Goal: Transaction & Acquisition: Purchase product/service

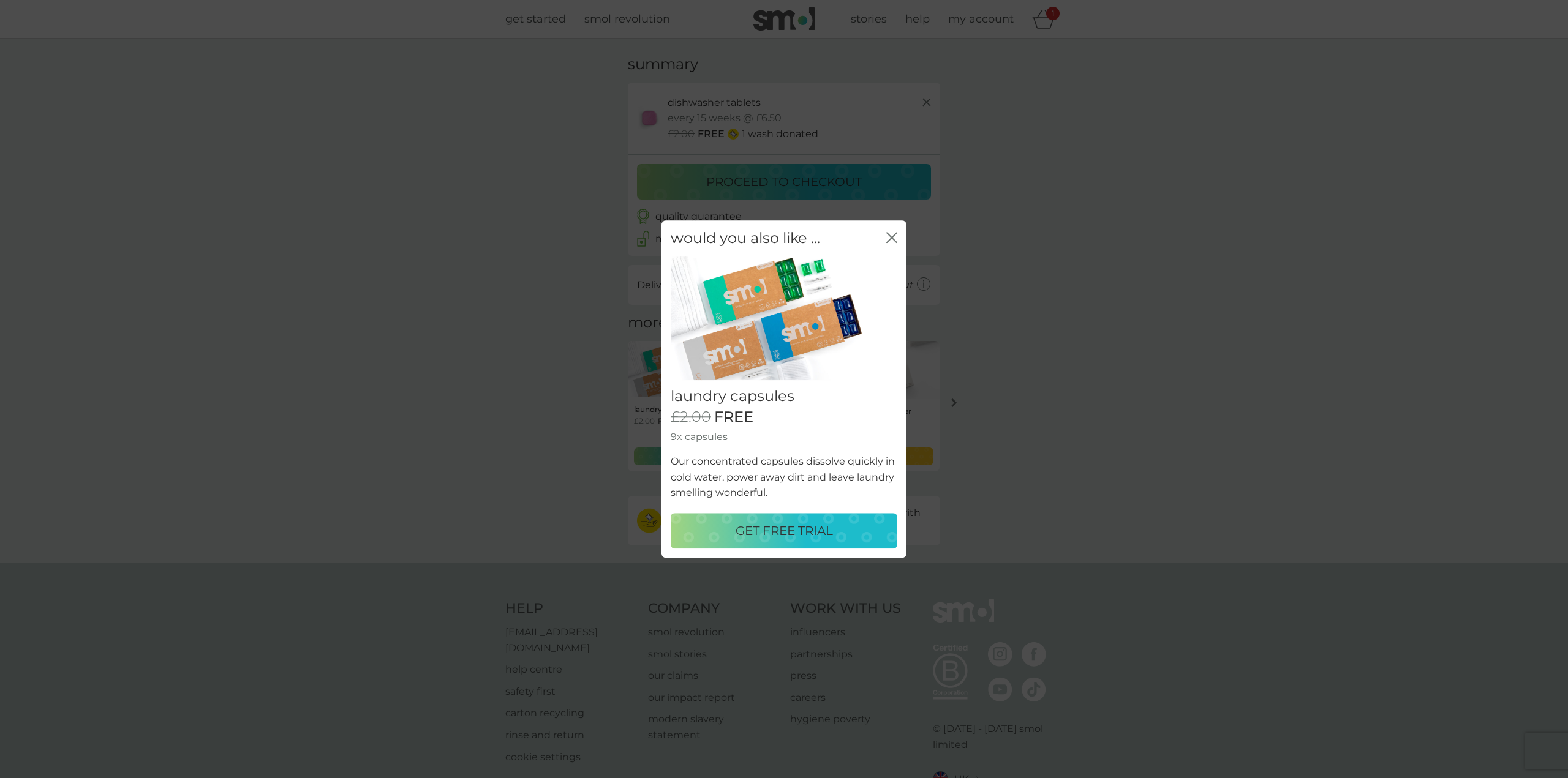
click at [817, 532] on p "GET FREE TRIAL" at bounding box center [784, 531] width 97 height 20
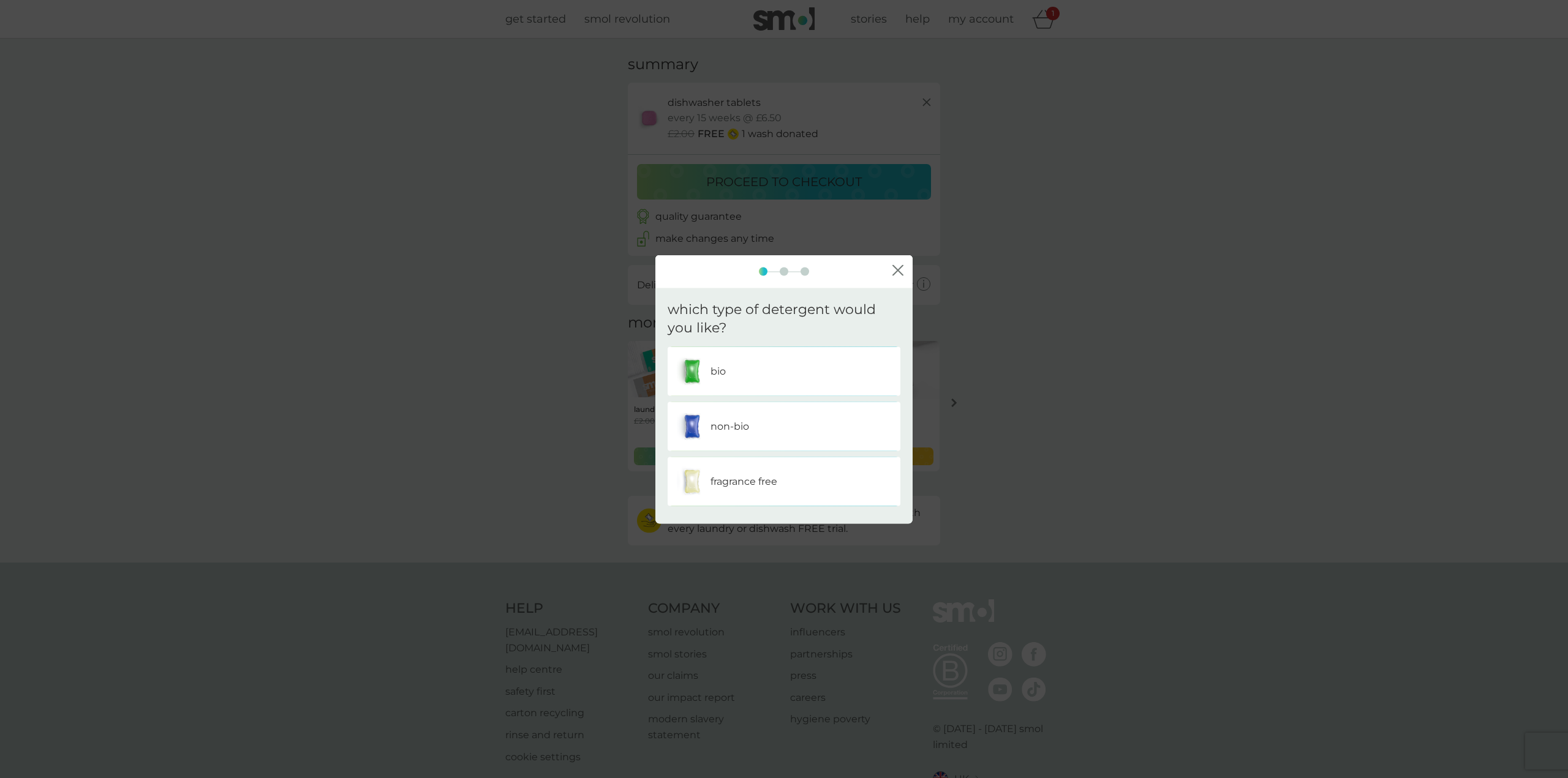
click at [804, 433] on div "non-bio" at bounding box center [784, 427] width 214 height 31
click at [816, 373] on div "one" at bounding box center [784, 371] width 214 height 31
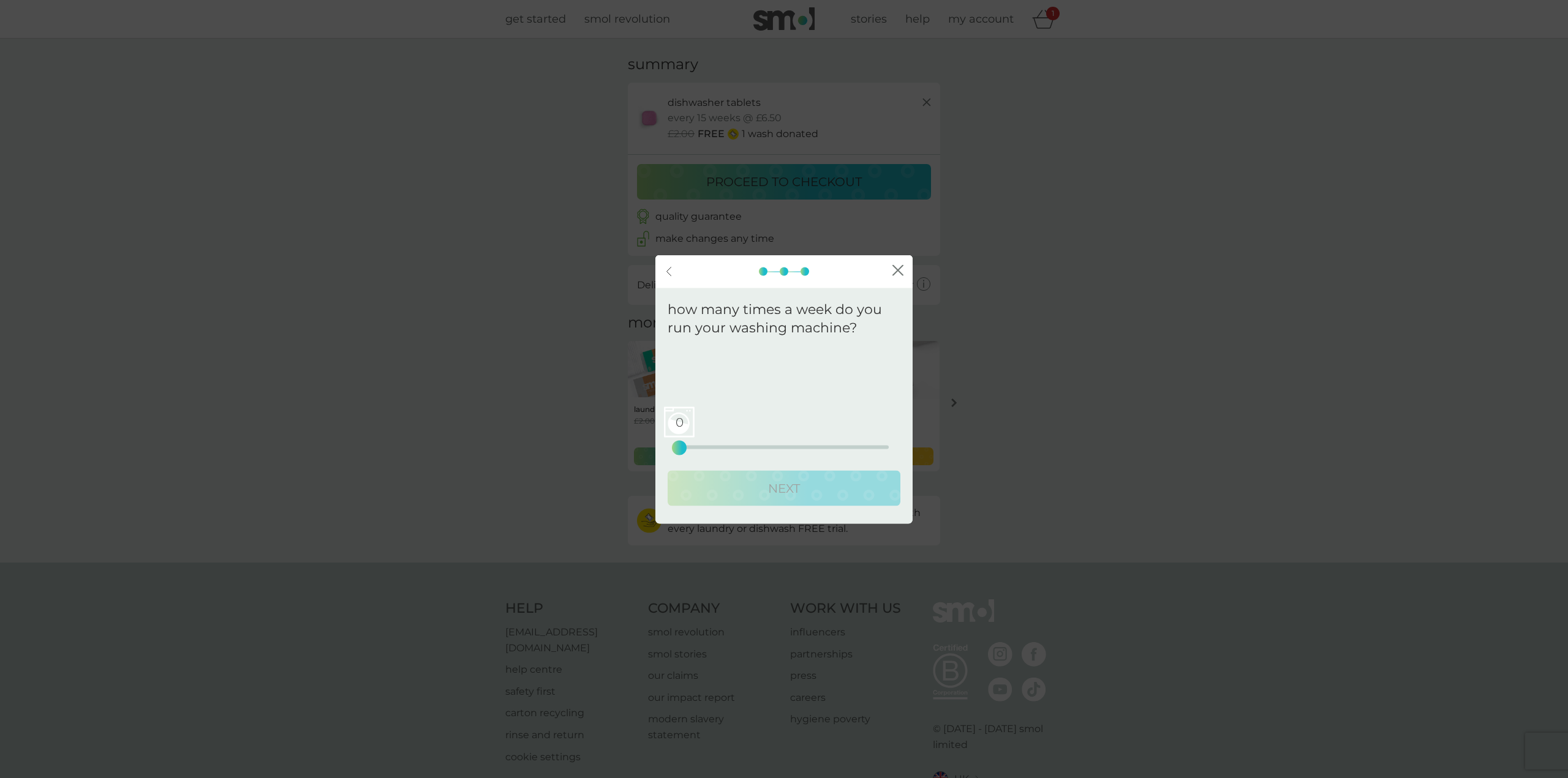
drag, startPoint x: 679, startPoint y: 448, endPoint x: 667, endPoint y: 449, distance: 12.0
click at [667, 449] on div "We recommend a plan delivery frequency of . 0 0 12.5 25" at bounding box center [784, 401] width 233 height 108
click at [886, 268] on div at bounding box center [784, 271] width 257 height 9
click at [901, 268] on icon "close" at bounding box center [898, 271] width 11 height 11
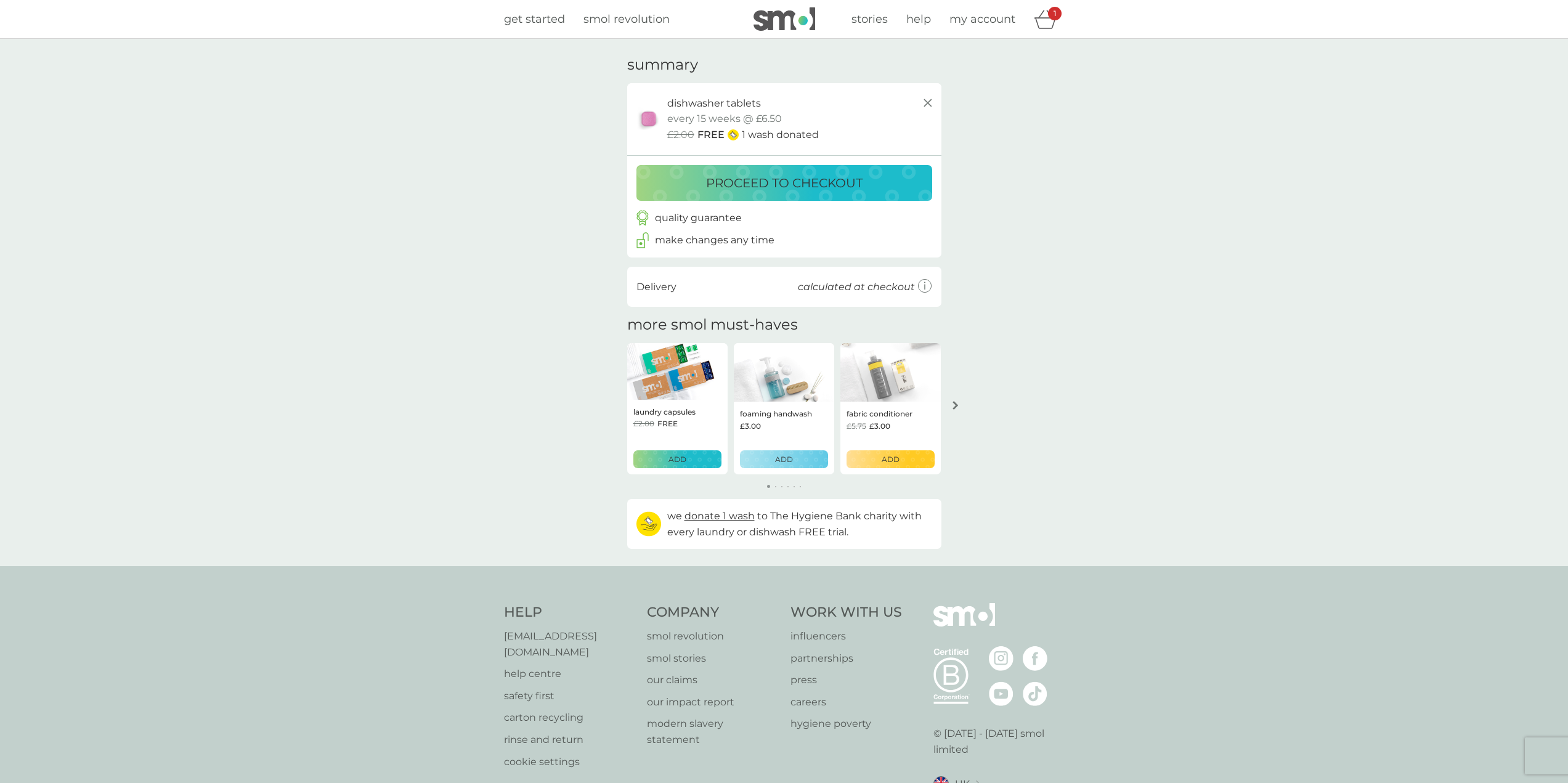
click at [881, 191] on div "proceed to checkout" at bounding box center [784, 183] width 271 height 20
click at [927, 15] on span "help" at bounding box center [919, 19] width 25 height 14
click at [846, 187] on p "proceed to checkout" at bounding box center [784, 183] width 156 height 20
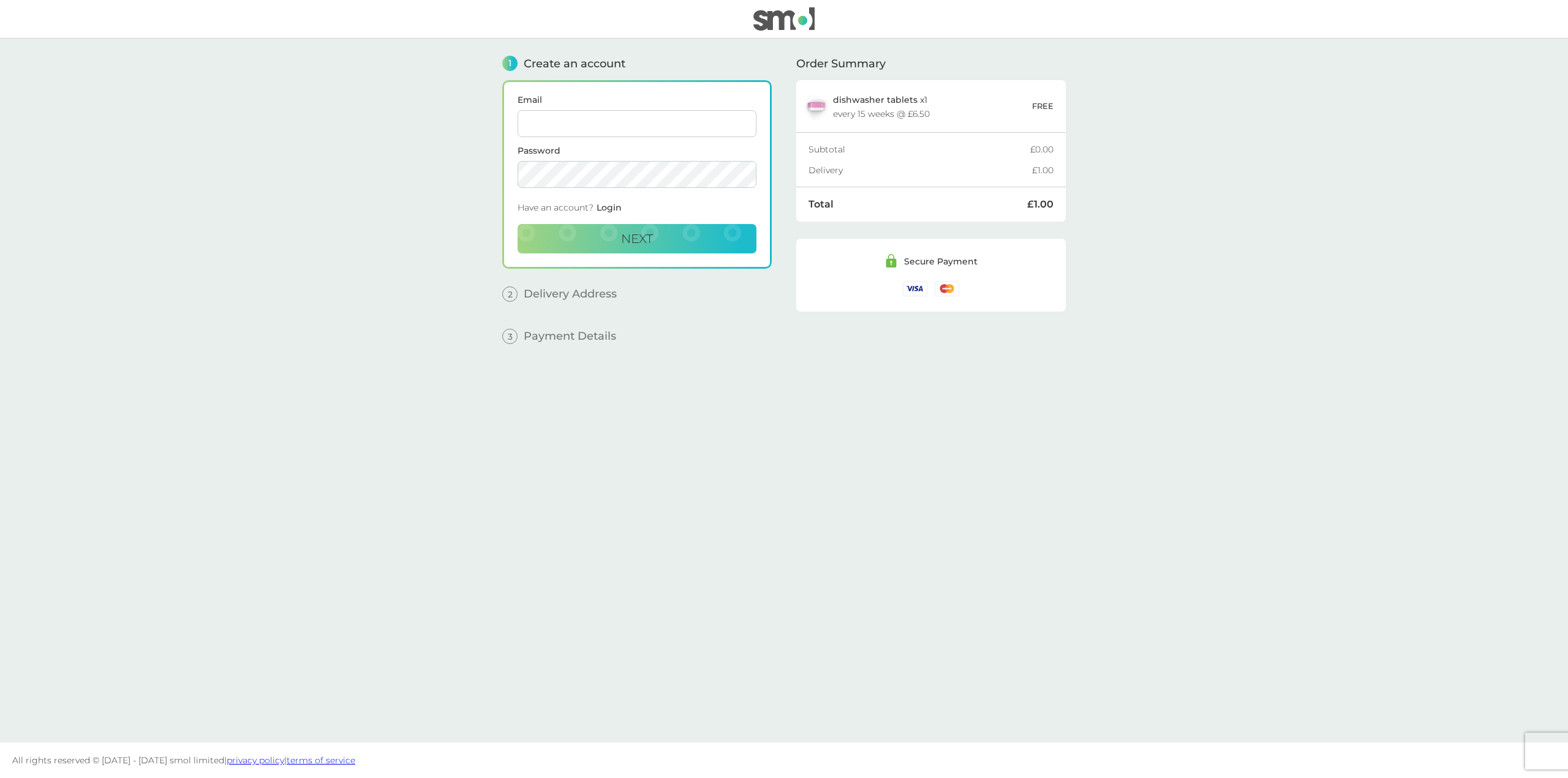
click at [704, 120] on input "Email" at bounding box center [636, 123] width 239 height 27
type input "gill_geng@hotmail.com"
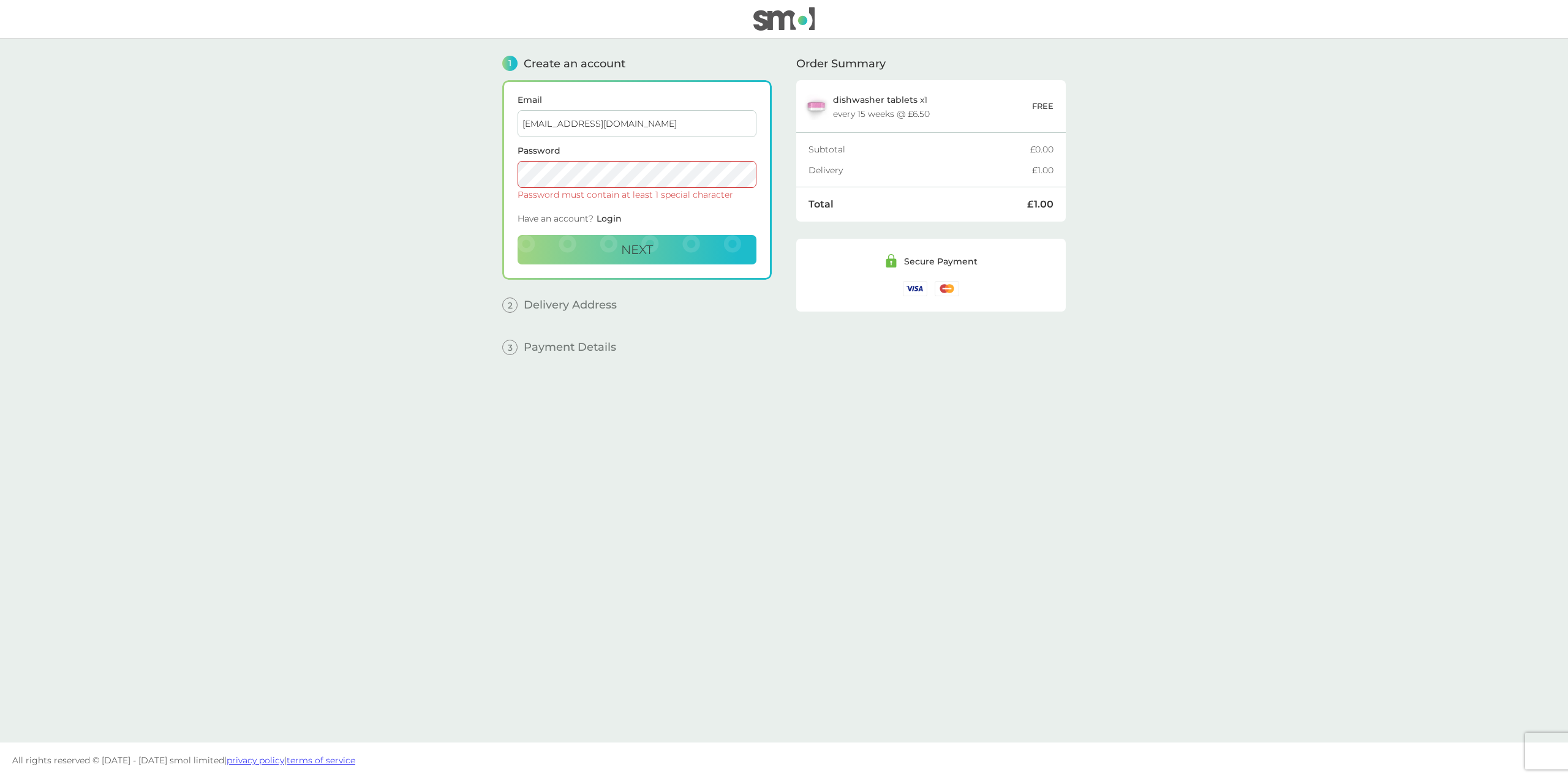
click at [517, 235] on button "Next" at bounding box center [636, 249] width 239 height 29
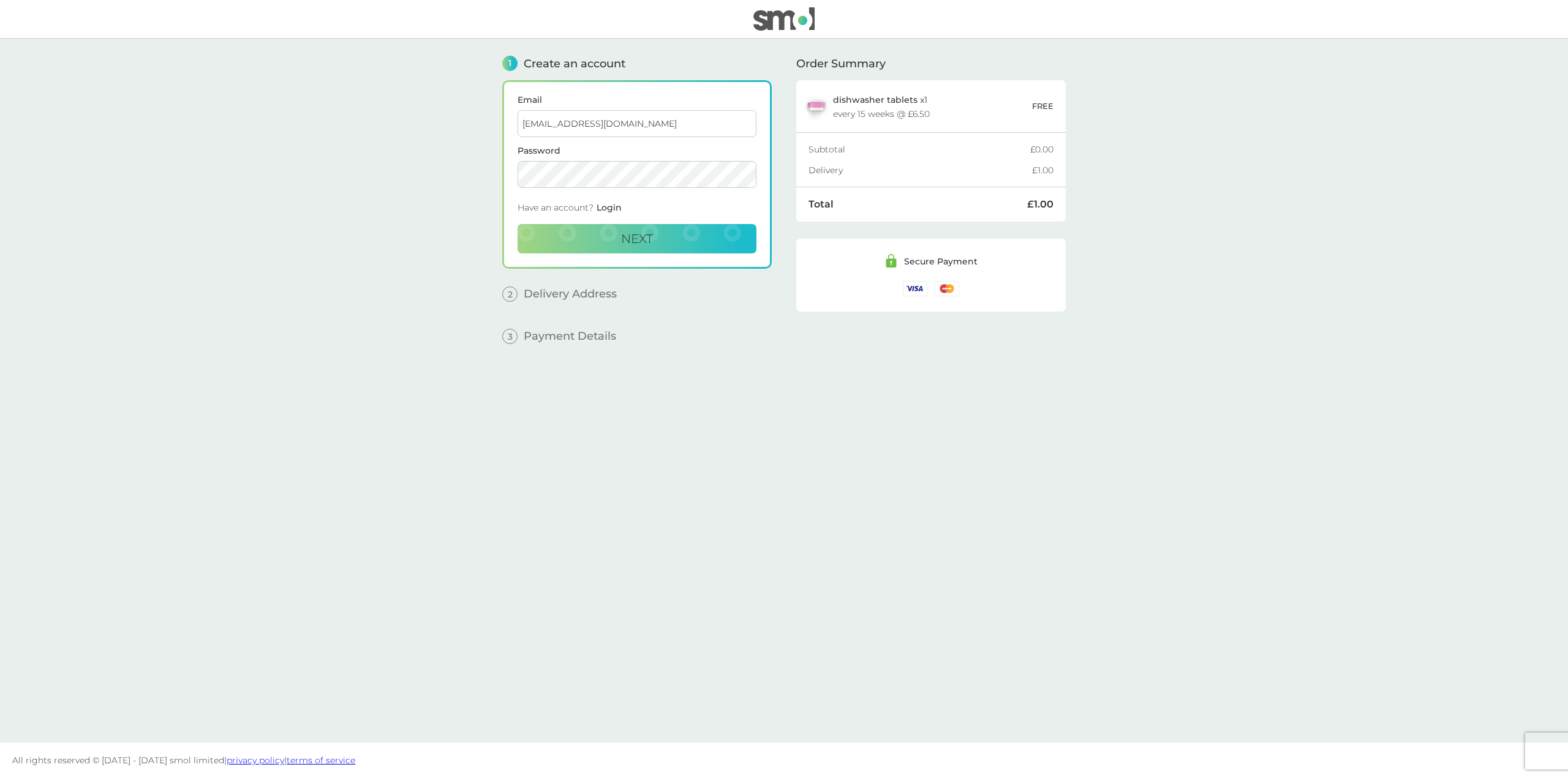
click at [517, 224] on button "Next" at bounding box center [636, 238] width 239 height 29
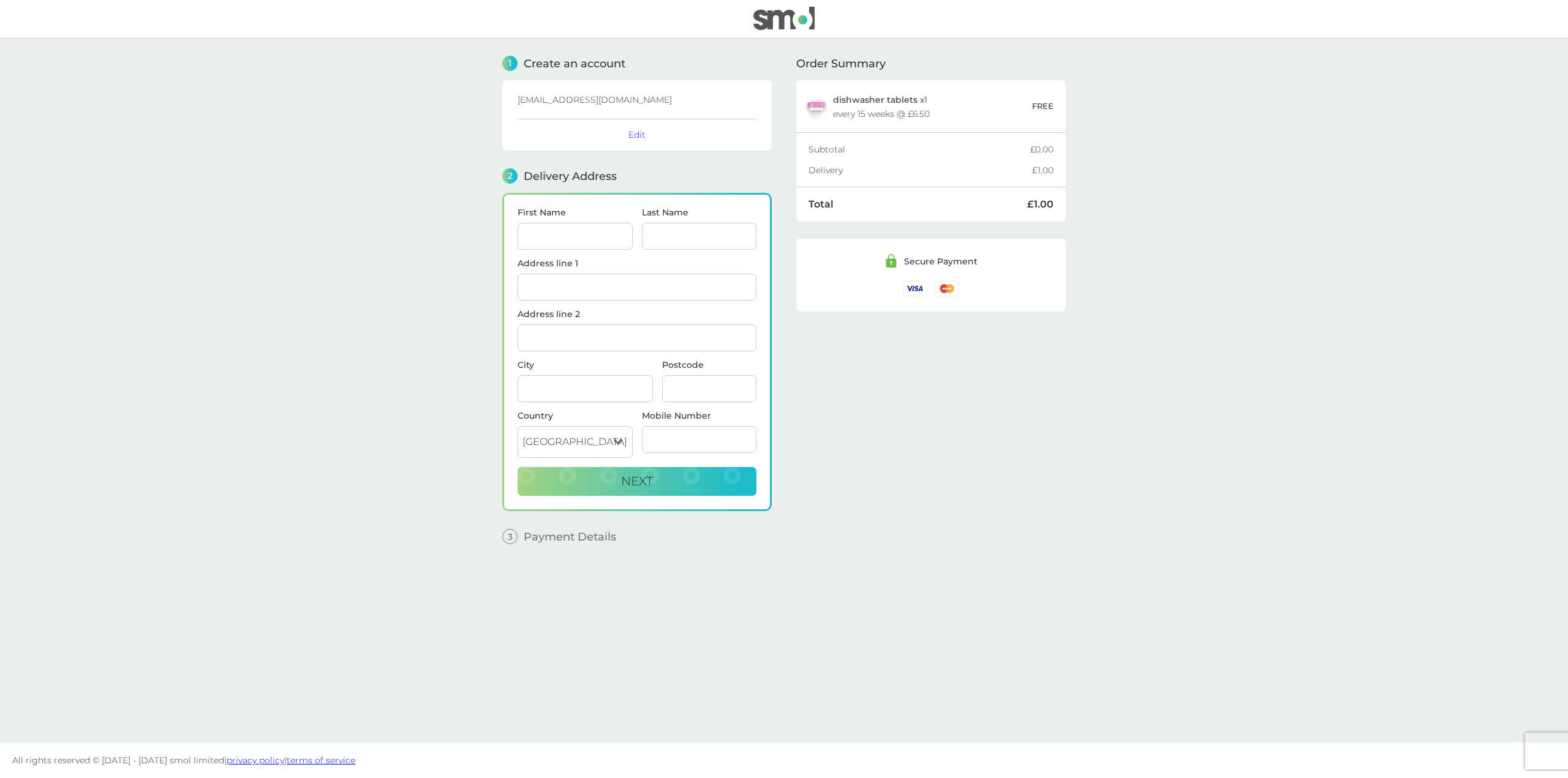
click at [578, 228] on input "First Name" at bounding box center [575, 236] width 115 height 27
type input "[PERSON_NAME]"
type input "Geng"
type input "FLAT 3"
type input "4 METROPOLITAN CRESCENT"
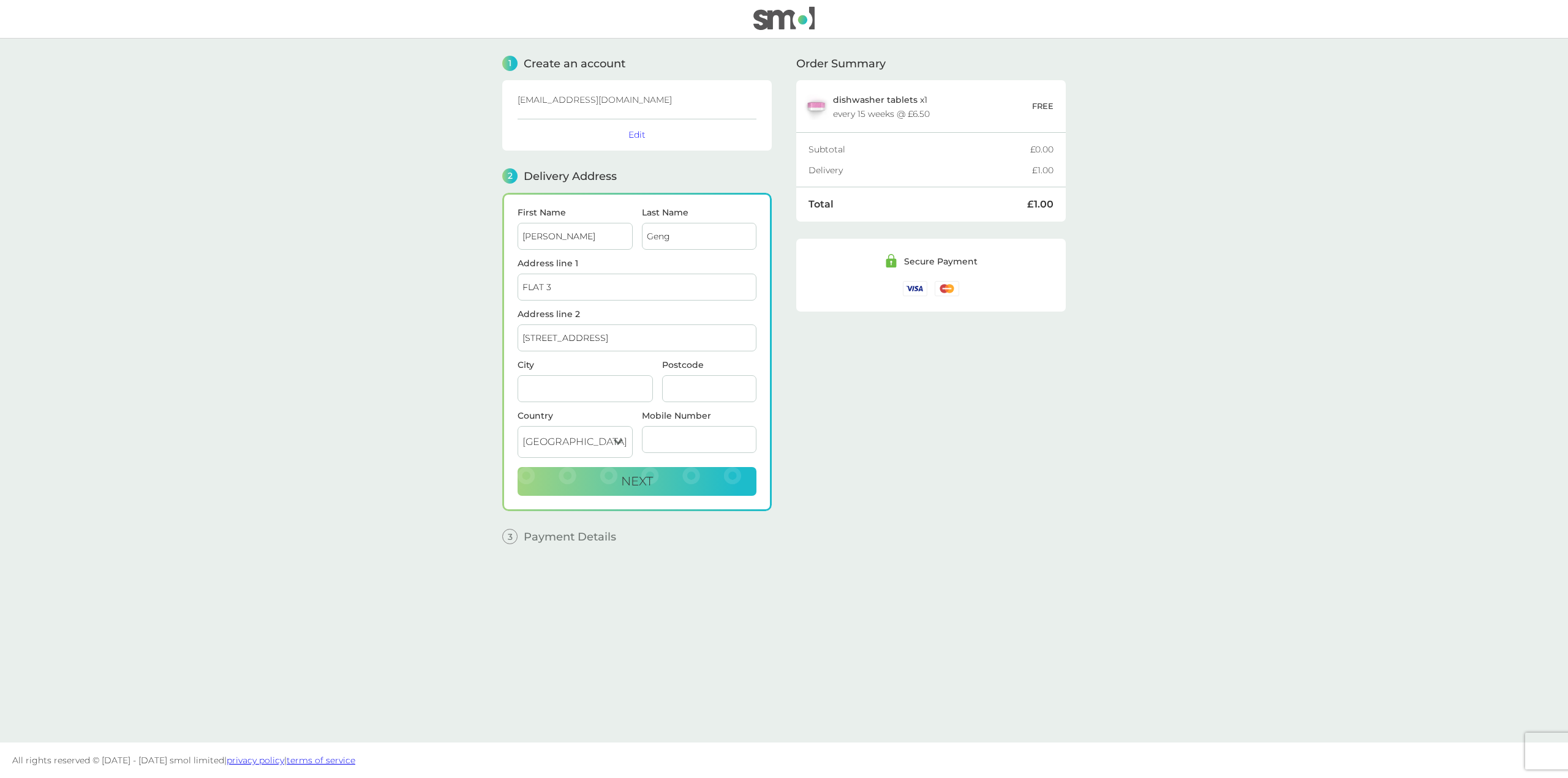
type input "[GEOGRAPHIC_DATA]"
type input "SW4 9BF"
type input "07823883209"
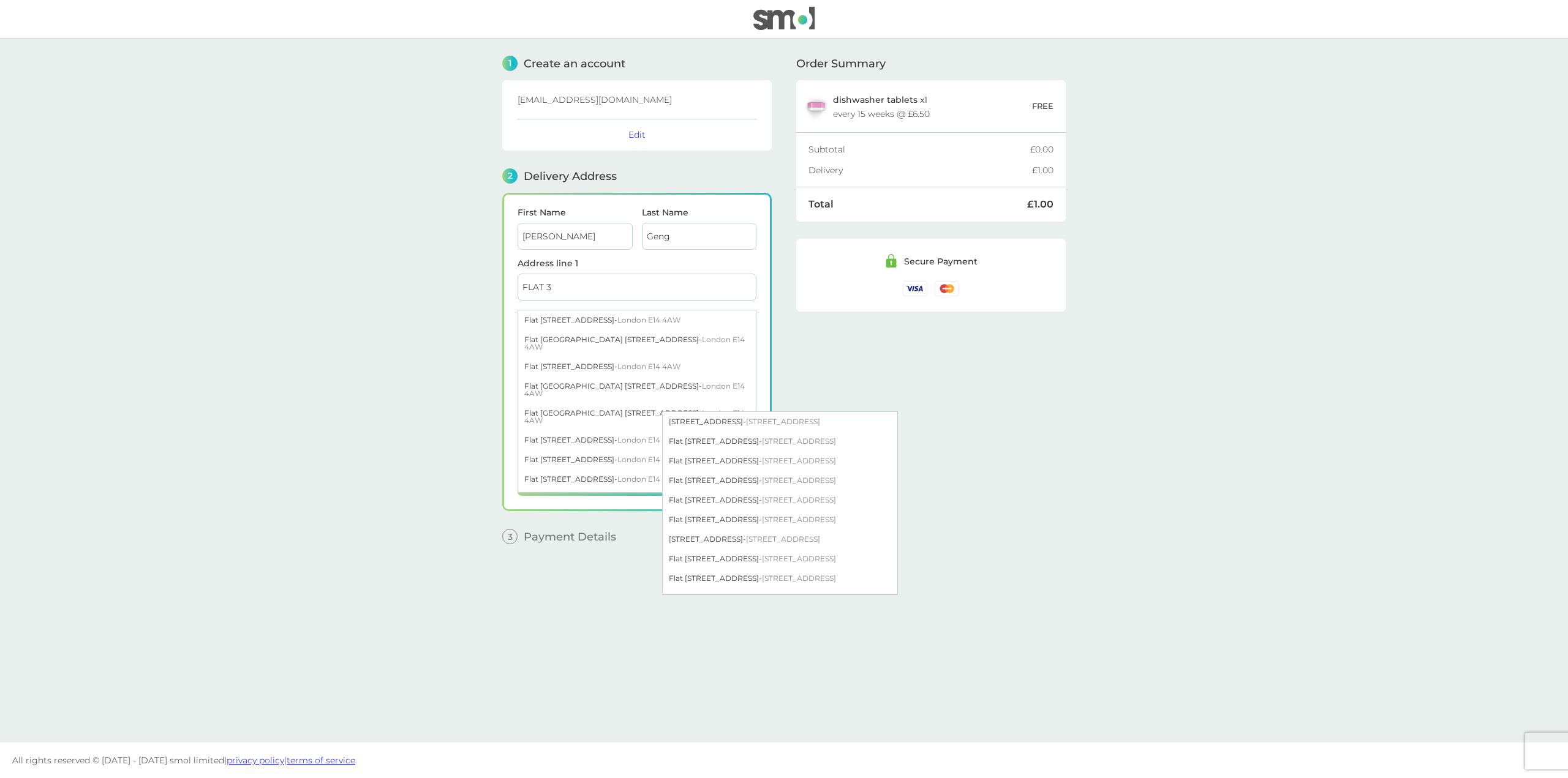
click at [597, 286] on input "FLAT 3" at bounding box center [636, 287] width 239 height 27
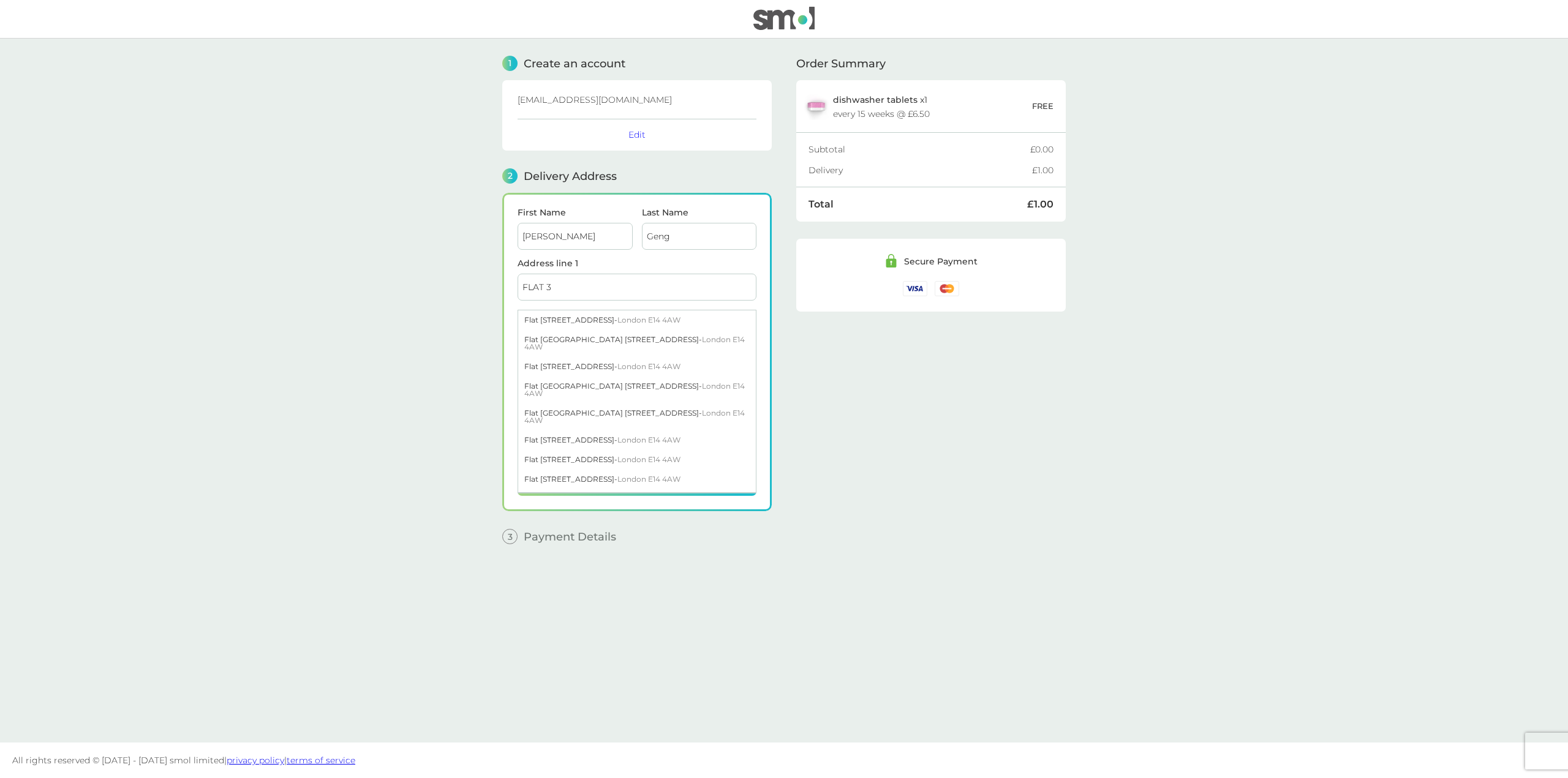
click at [597, 286] on input "FLAT 3" at bounding box center [636, 287] width 239 height 27
type input "[STREET_ADDRESS]"
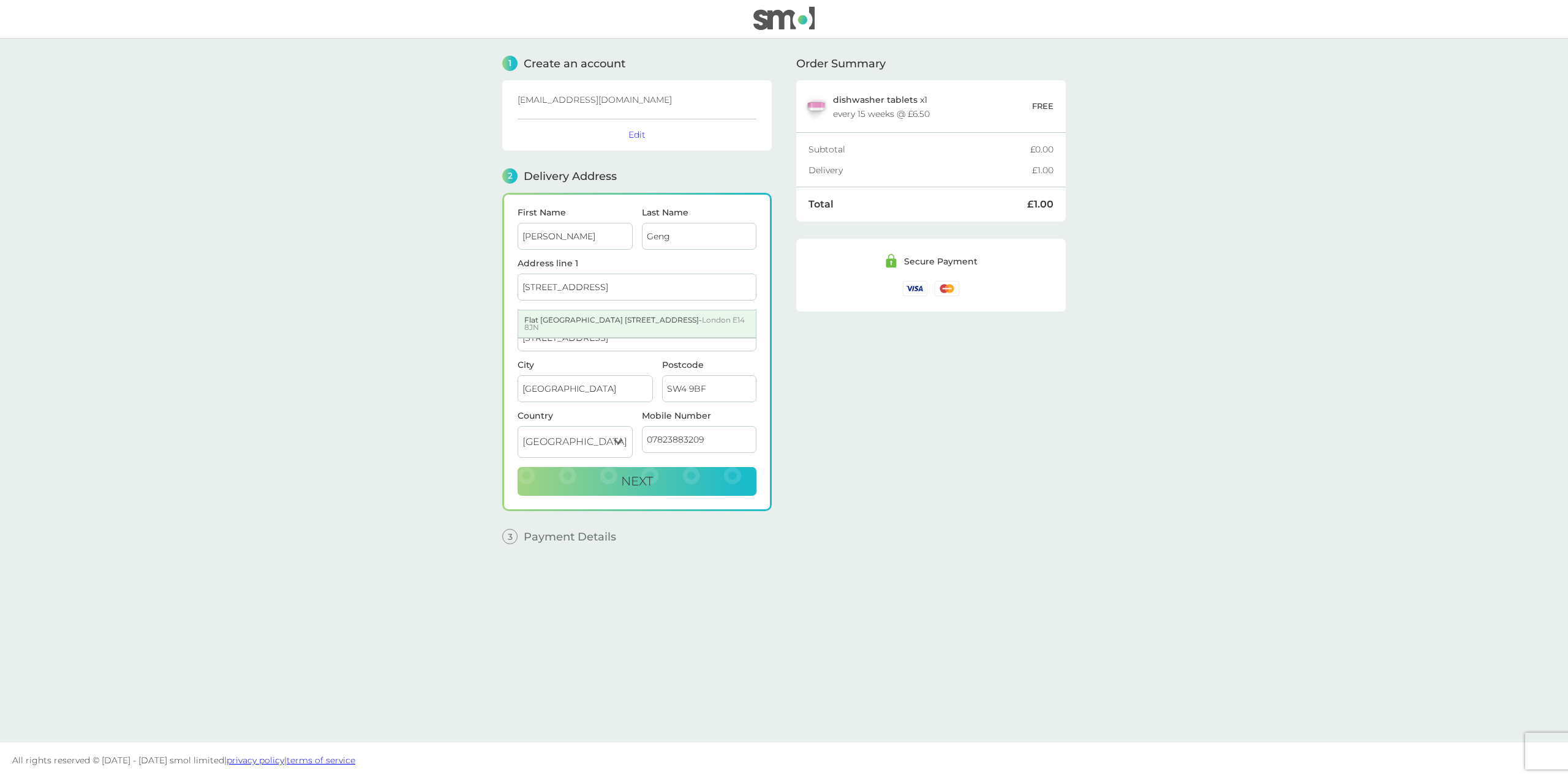
click at [636, 320] on div "Flat 1002 Cascades Tower 4 Westferry Road - London E14 8JN" at bounding box center [636, 323] width 238 height 27
type input "[STREET_ADDRESS]"
type input "E14 8JN"
click at [705, 488] on button "Next" at bounding box center [636, 481] width 239 height 29
checkbox input "true"
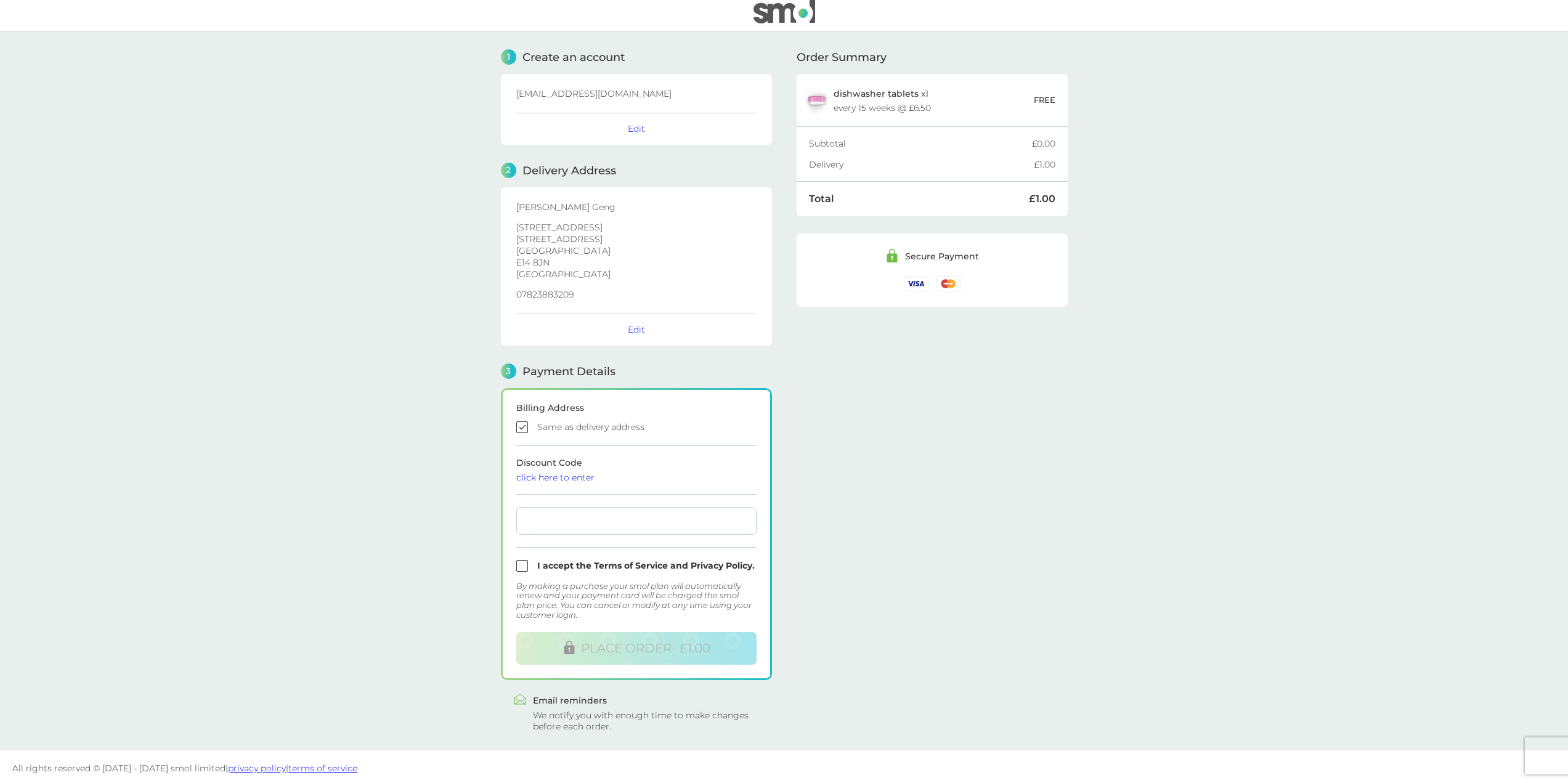
scroll to position [10, 0]
click at [622, 525] on div at bounding box center [636, 518] width 241 height 28
click at [810, 477] on div "Order Summary dishwasher tablets x 1 every 15 weeks @ £6.50 FREE Subtotal £0.00…" at bounding box center [932, 379] width 271 height 700
click at [555, 562] on input "checkbox" at bounding box center [636, 562] width 241 height 12
checkbox input "true"
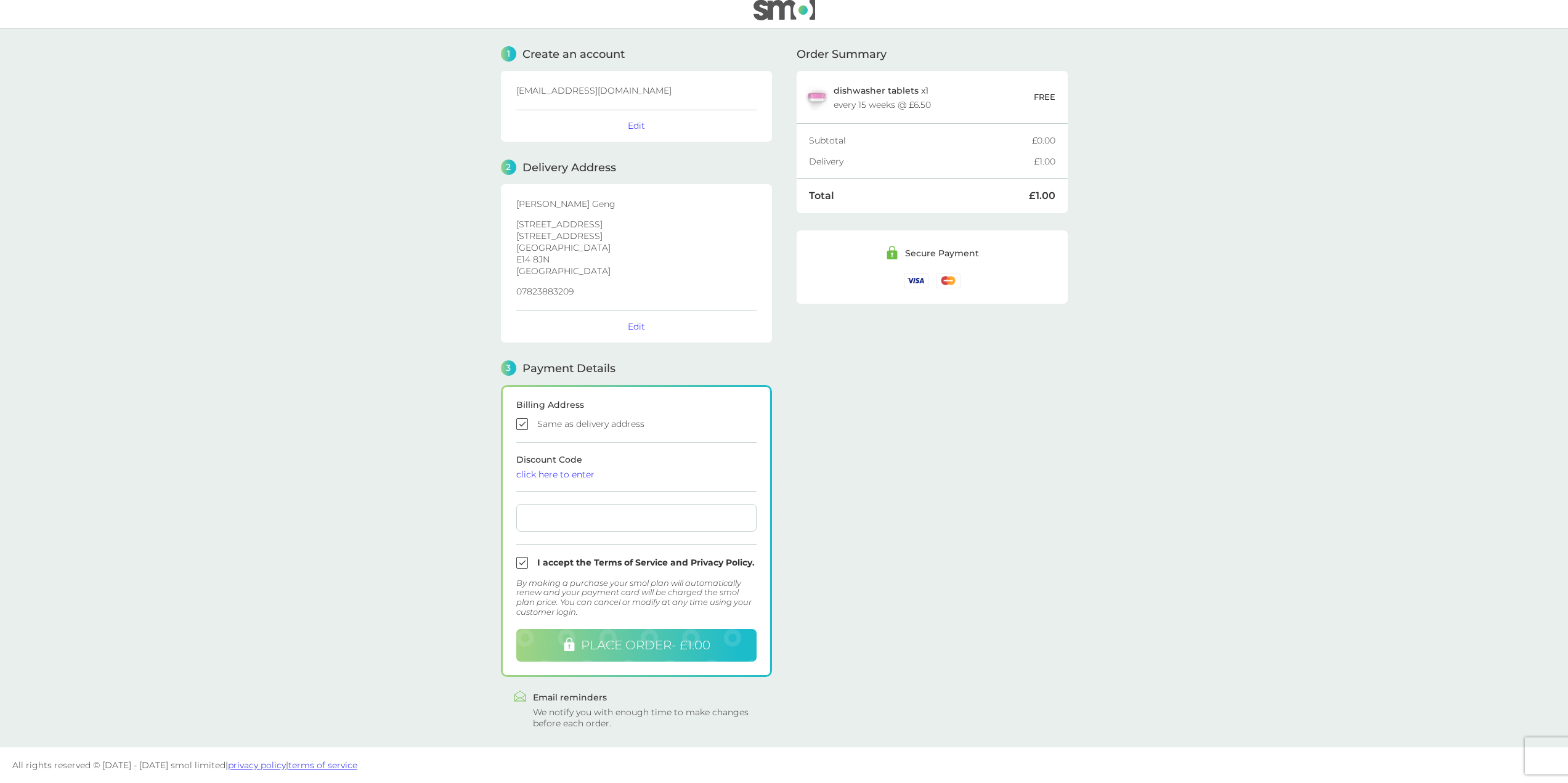
click at [727, 644] on button "PLACE ORDER - £1.00" at bounding box center [636, 645] width 241 height 32
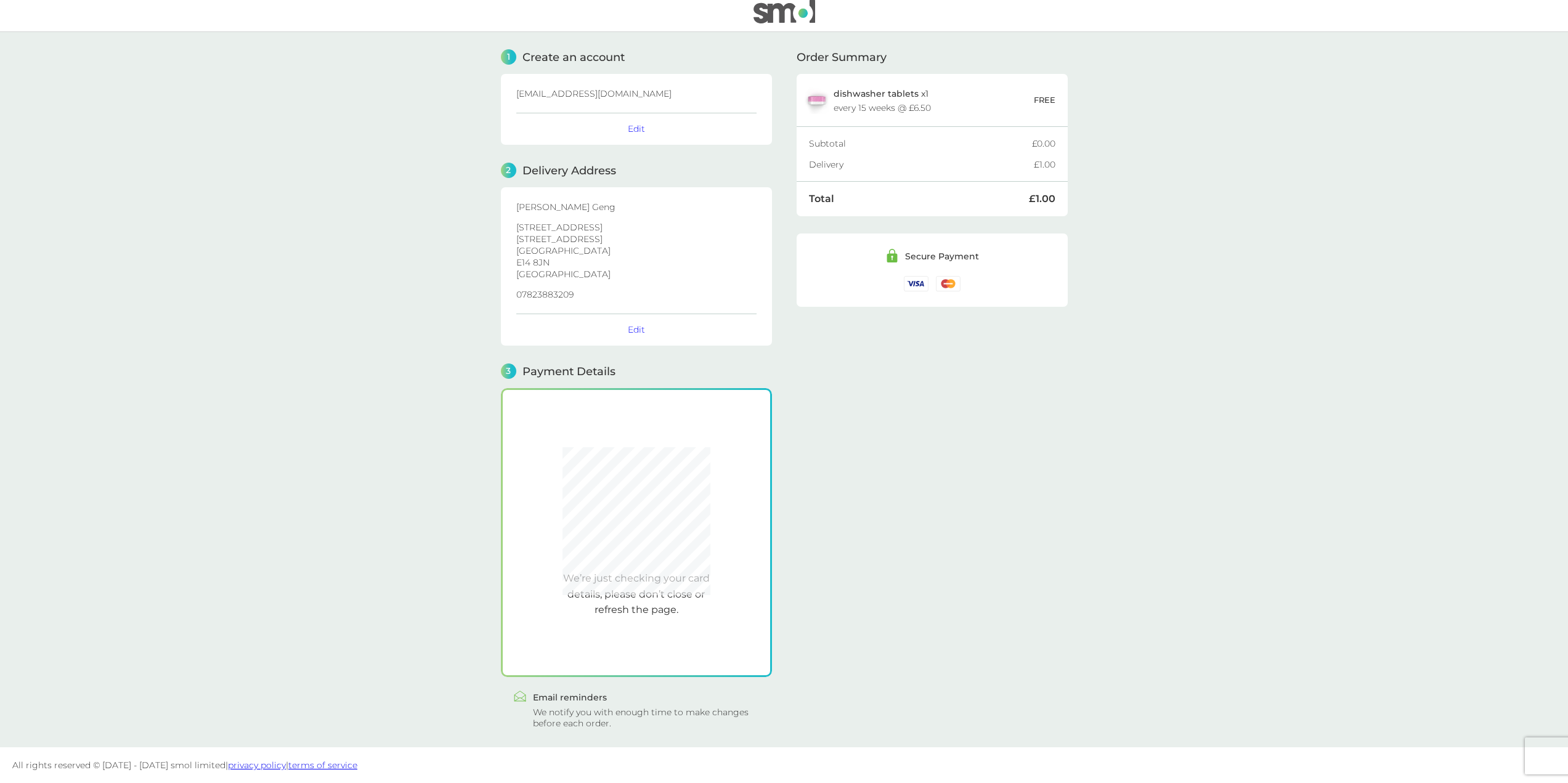
scroll to position [7, 0]
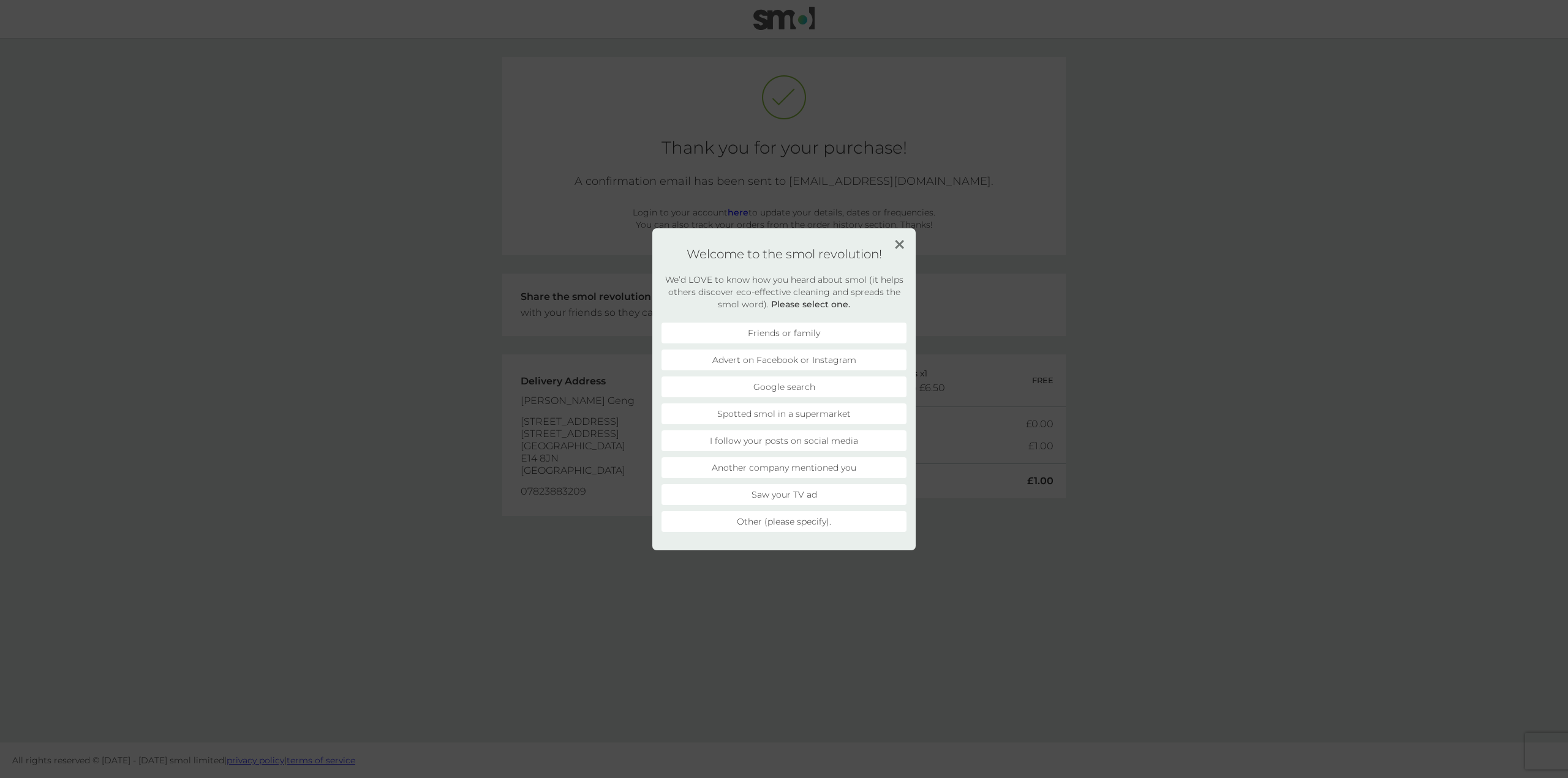
click at [873, 357] on li "Advert on Facebook or Instagram" at bounding box center [784, 360] width 245 height 21
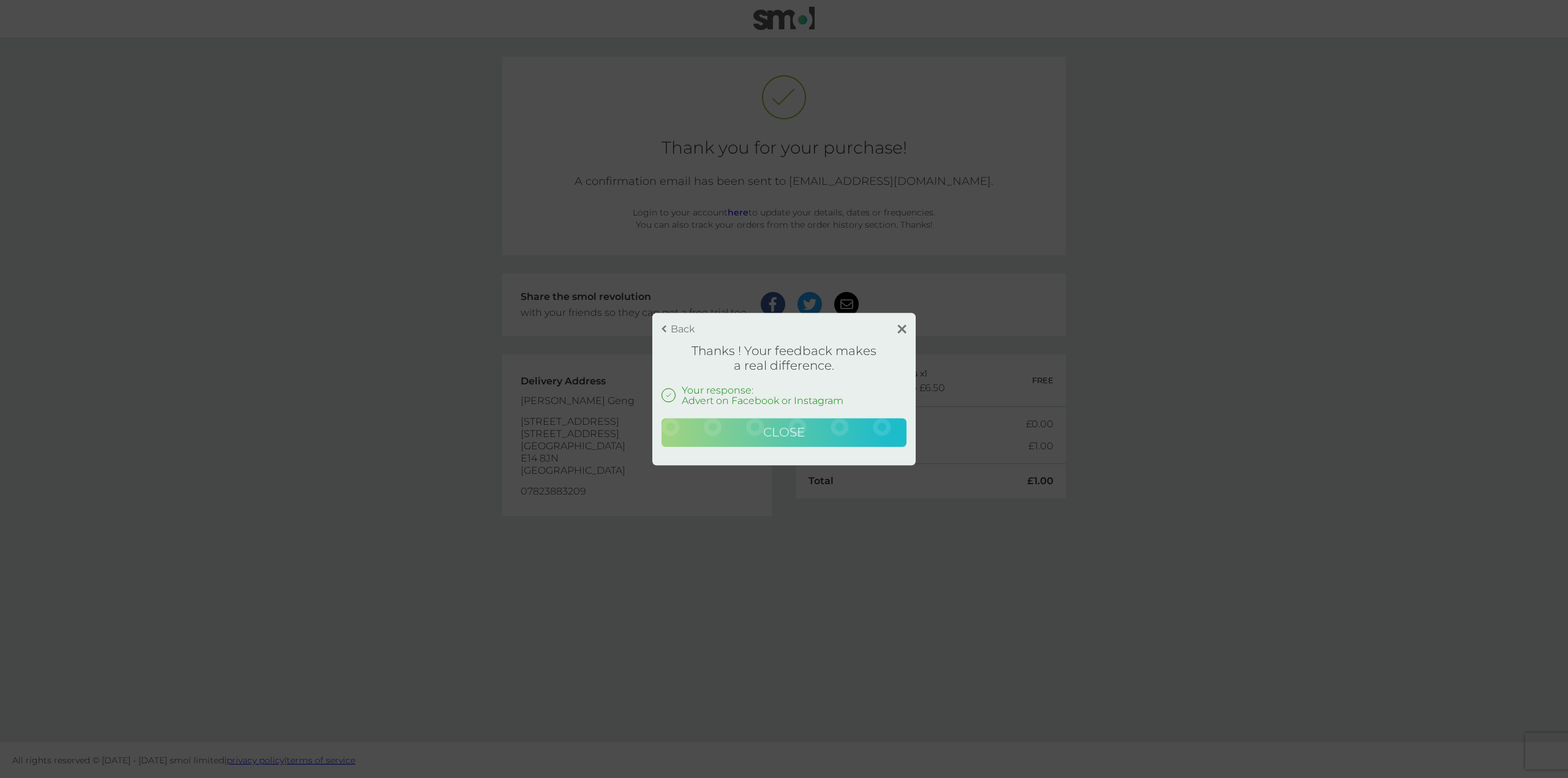
click at [888, 427] on button "Close" at bounding box center [784, 433] width 245 height 29
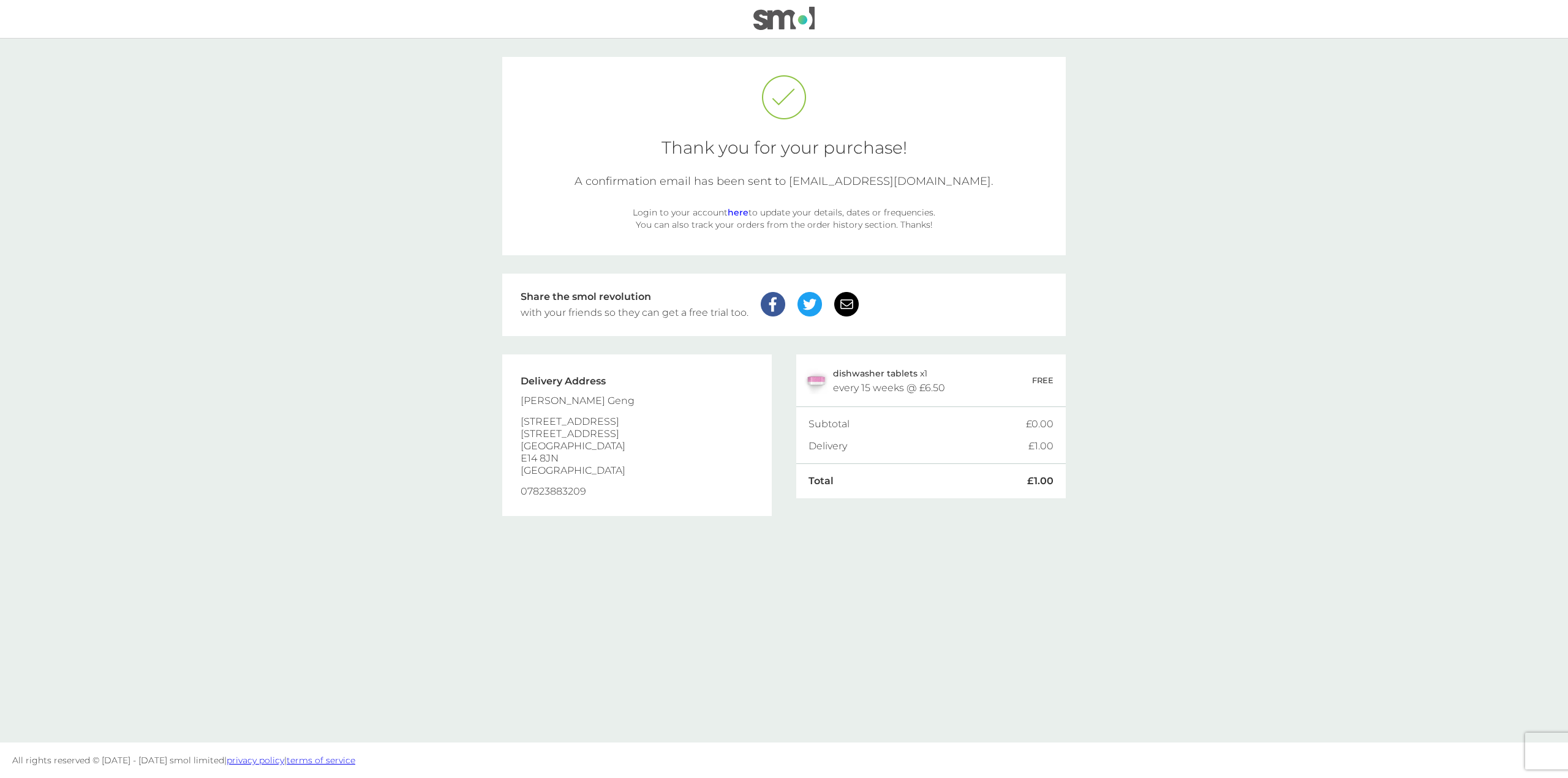
click at [1130, 407] on main "Thank you for your purchase! A confirmation email has been sent to [EMAIL_ADDRE…" at bounding box center [784, 390] width 1568 height 704
